Goal: Find specific page/section: Find specific page/section

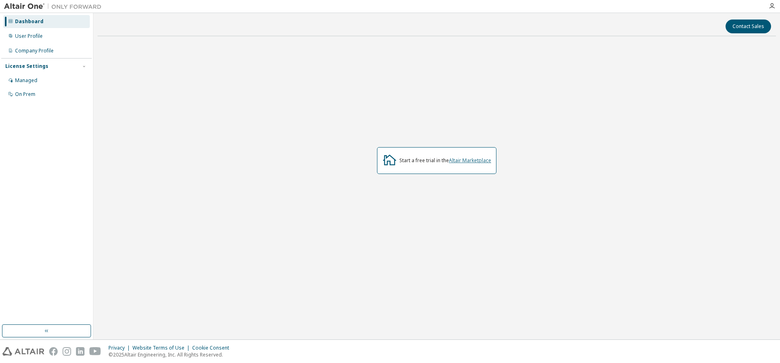
click at [467, 162] on link "Altair Marketplace" at bounding box center [470, 160] width 42 height 7
